Goal: Information Seeking & Learning: Learn about a topic

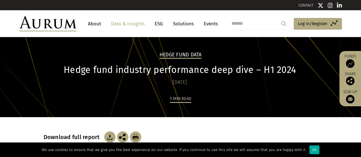
click at [122, 26] on link "Data & Insights" at bounding box center [127, 24] width 39 height 11
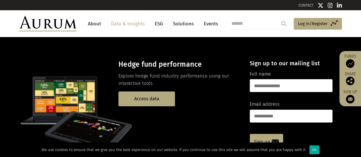
scroll to position [19, 0]
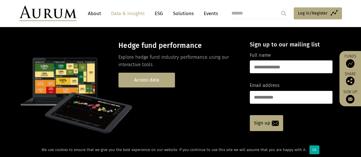
click at [141, 80] on link "Access data" at bounding box center [146, 80] width 56 height 15
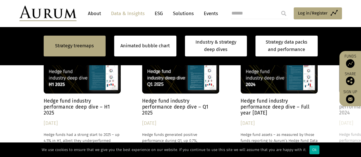
scroll to position [504, 0]
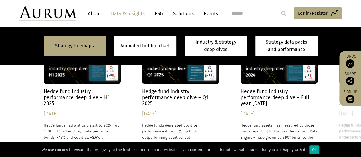
click at [79, 91] on h4 "Hedge fund industry performance deep dive – H1 2025" at bounding box center [82, 97] width 77 height 18
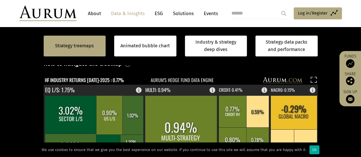
scroll to position [153, 0]
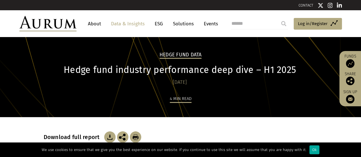
scroll to position [9, 0]
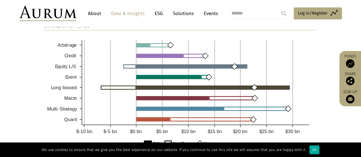
scroll to position [399, 0]
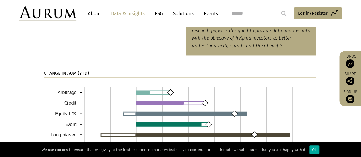
click at [84, 72] on strong "CHANGE IN AUM (YTD)" at bounding box center [66, 72] width 45 height 5
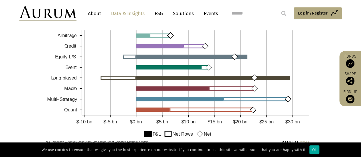
scroll to position [504, 0]
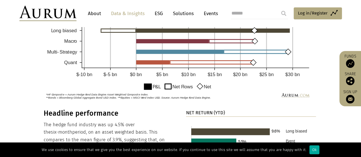
click at [169, 87] on img at bounding box center [180, 39] width 272 height 124
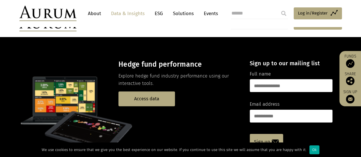
scroll to position [38, 0]
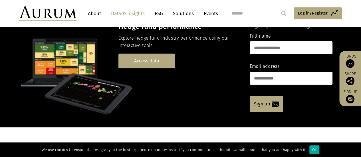
click at [145, 55] on link "Access data" at bounding box center [146, 61] width 56 height 15
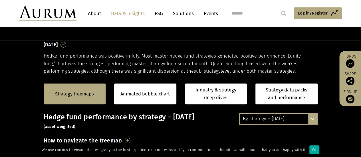
scroll to position [86, 0]
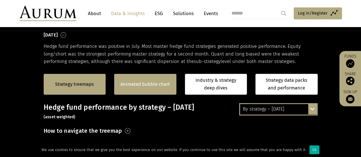
click at [161, 83] on link "Animated bubble chart" at bounding box center [144, 84] width 49 height 7
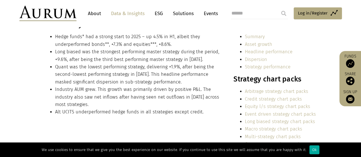
scroll to position [209, 0]
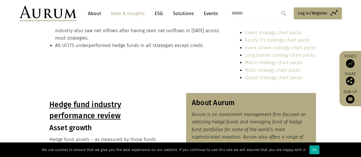
click at [158, 77] on div "In summary… Hedge funds* had a strong start to 2025 – up 4.5% in H1, albeit the…" at bounding box center [180, 20] width 285 height 132
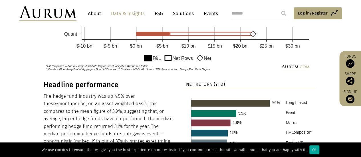
scroll to position [542, 0]
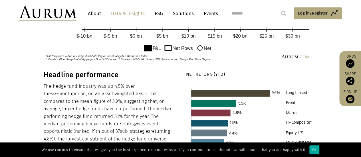
click at [158, 59] on img at bounding box center [180, 1] width 272 height 124
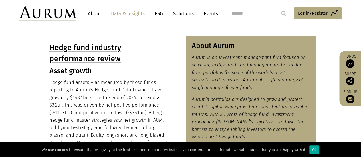
scroll to position [285, 0]
